Goal: Information Seeking & Learning: Learn about a topic

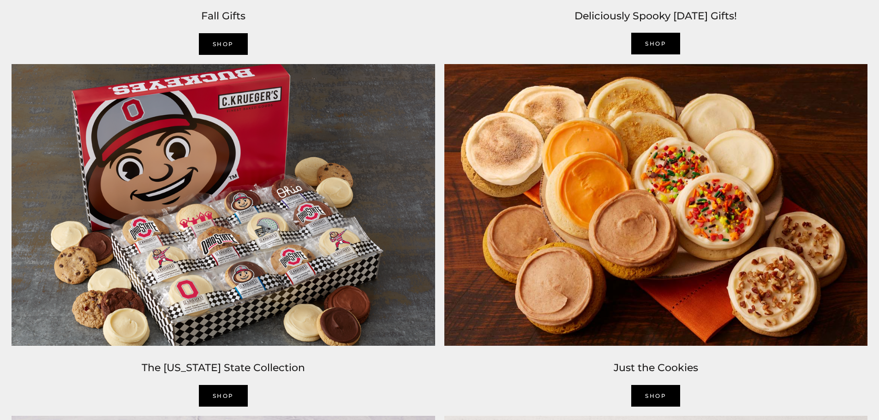
scroll to position [1292, 0]
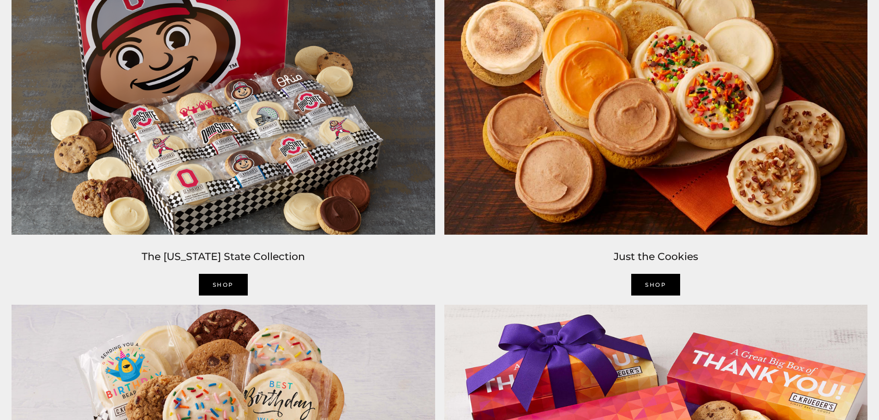
click at [234, 284] on link "Shop" at bounding box center [223, 285] width 49 height 22
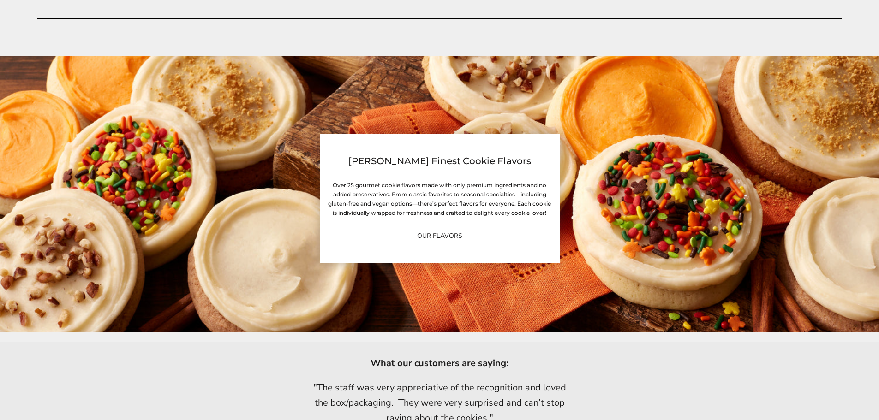
scroll to position [2492, 0]
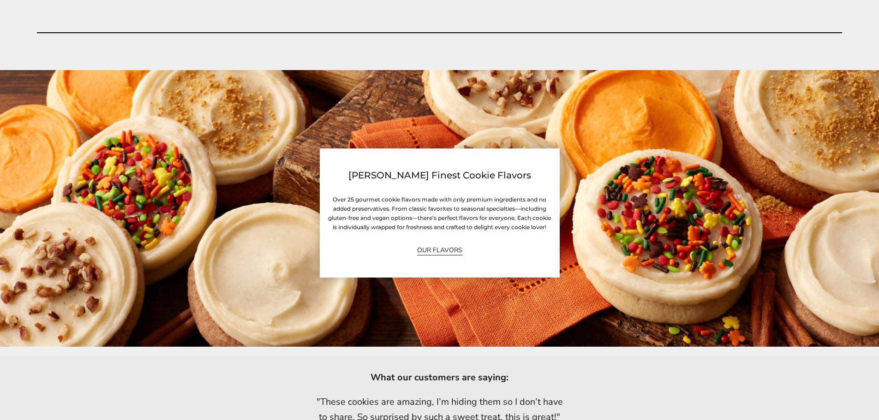
click at [425, 244] on div "C.Krueger’s Finest Cookie Flavors Over 25 gourmet cookie flavors made with only…" at bounding box center [440, 213] width 240 height 129
click at [425, 252] on link "OUR FLAVORS" at bounding box center [439, 250] width 45 height 11
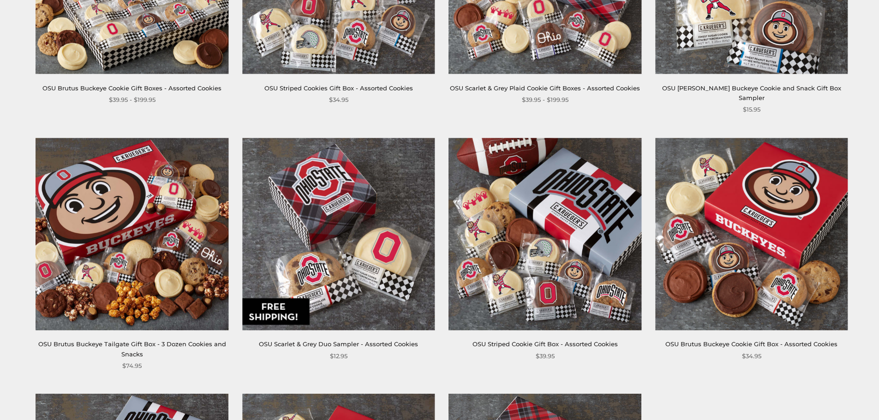
scroll to position [323, 0]
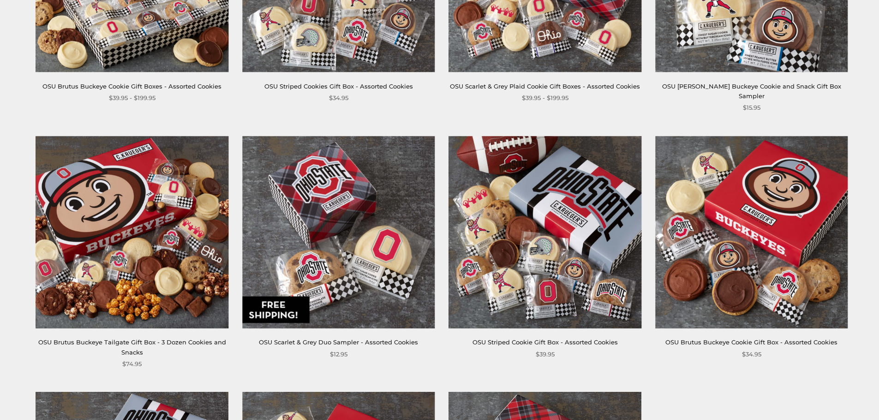
click at [33, 22] on div "**********" at bounding box center [435, 260] width 844 height 760
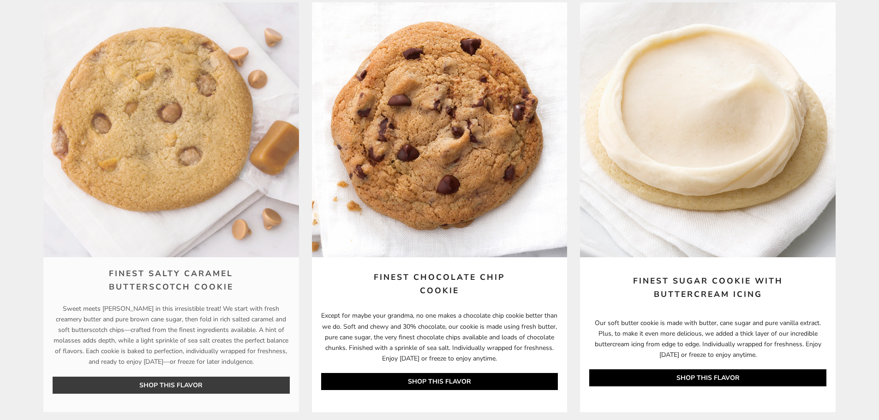
scroll to position [1892, 0]
